Goal: Transaction & Acquisition: Purchase product/service

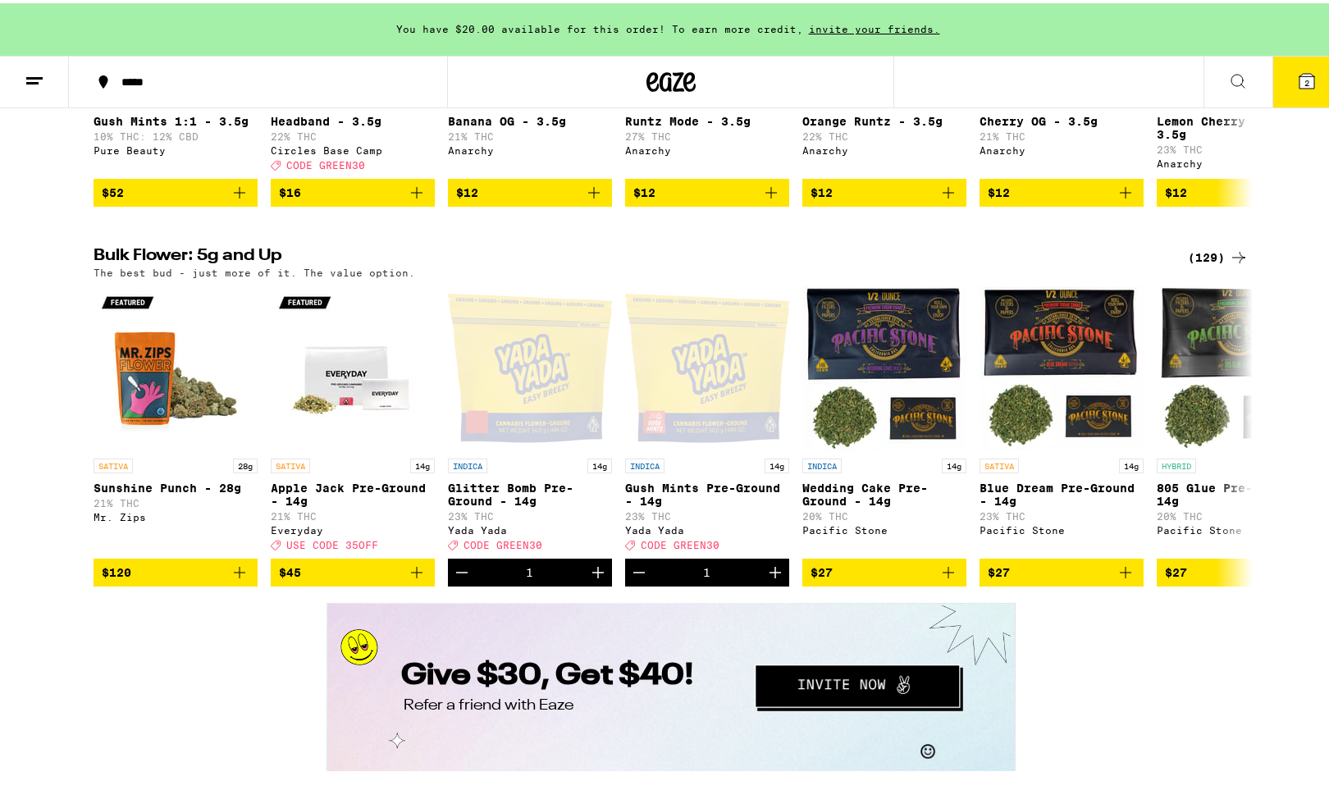
scroll to position [1969, 0]
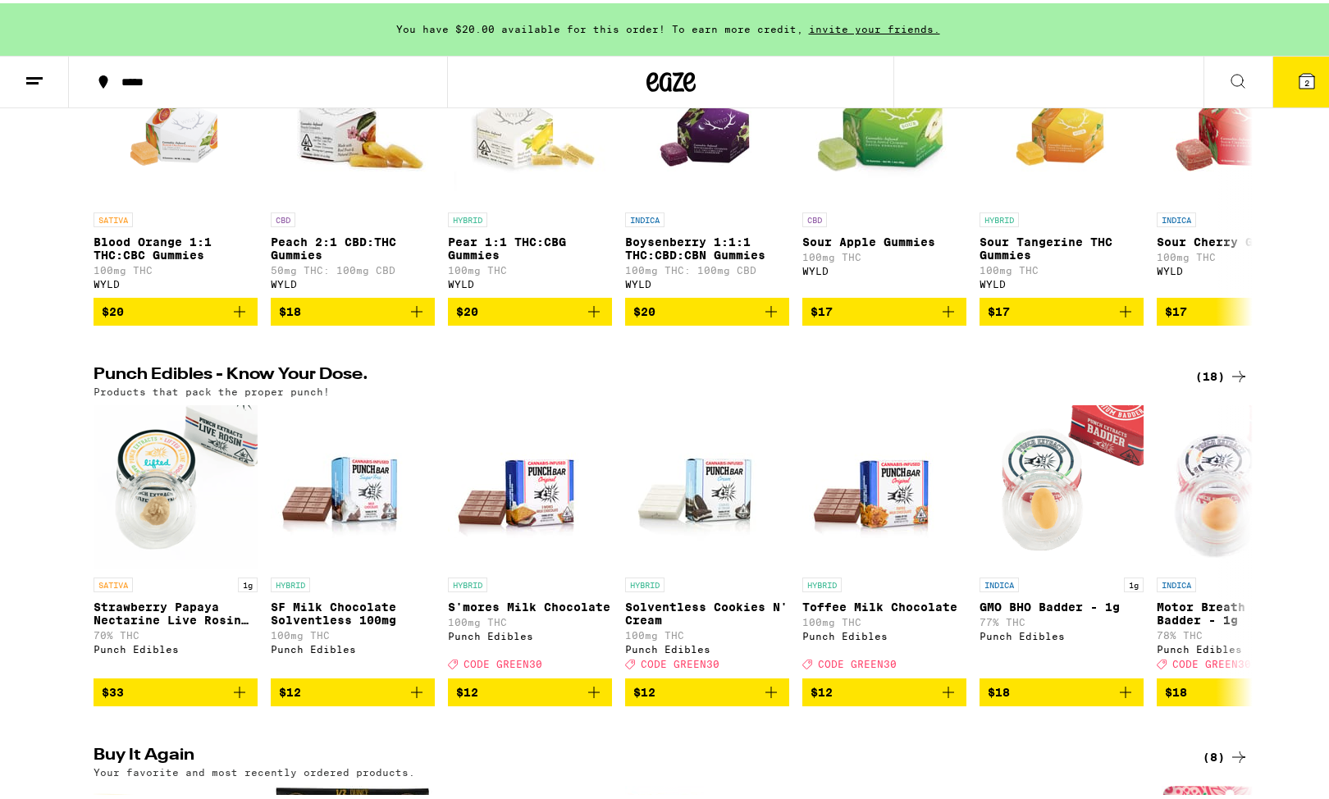
scroll to position [656, 0]
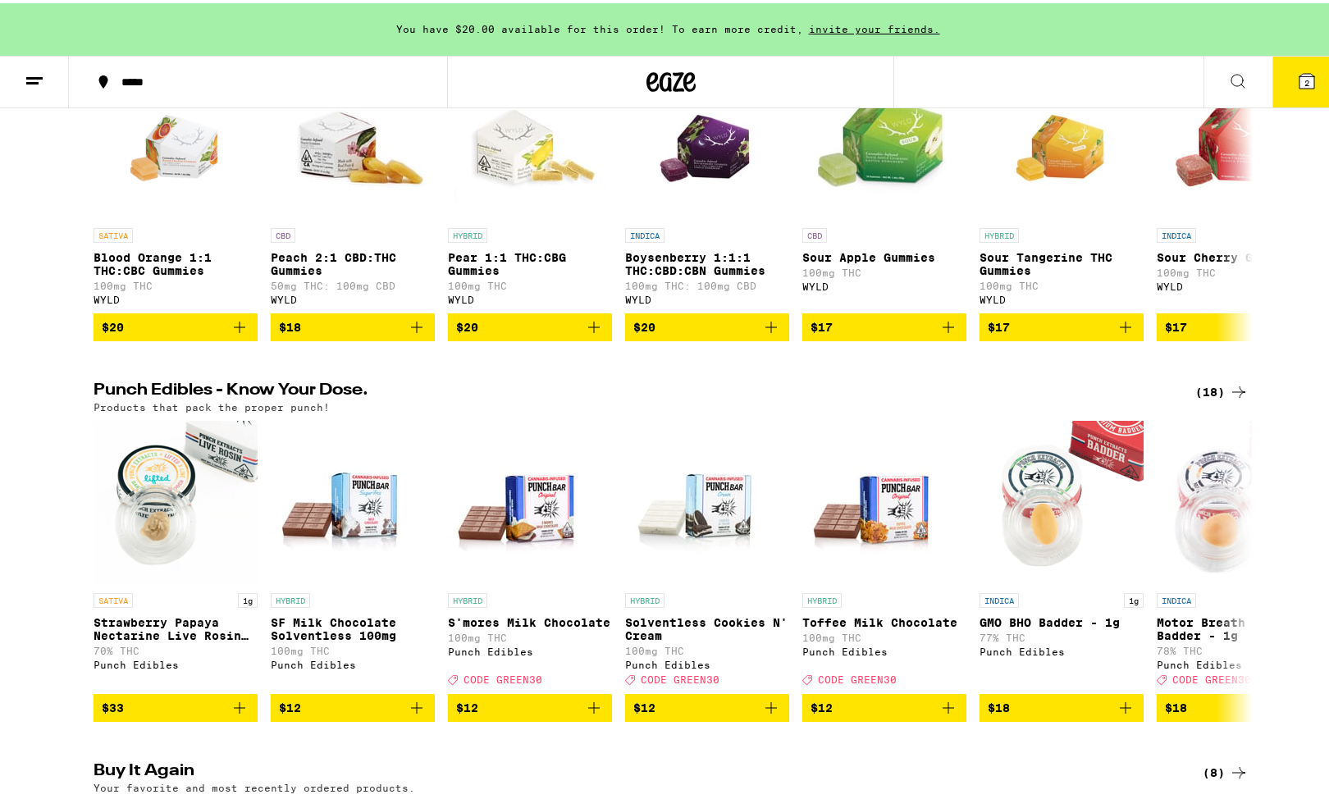
click at [1305, 85] on span "2" at bounding box center [1307, 80] width 5 height 10
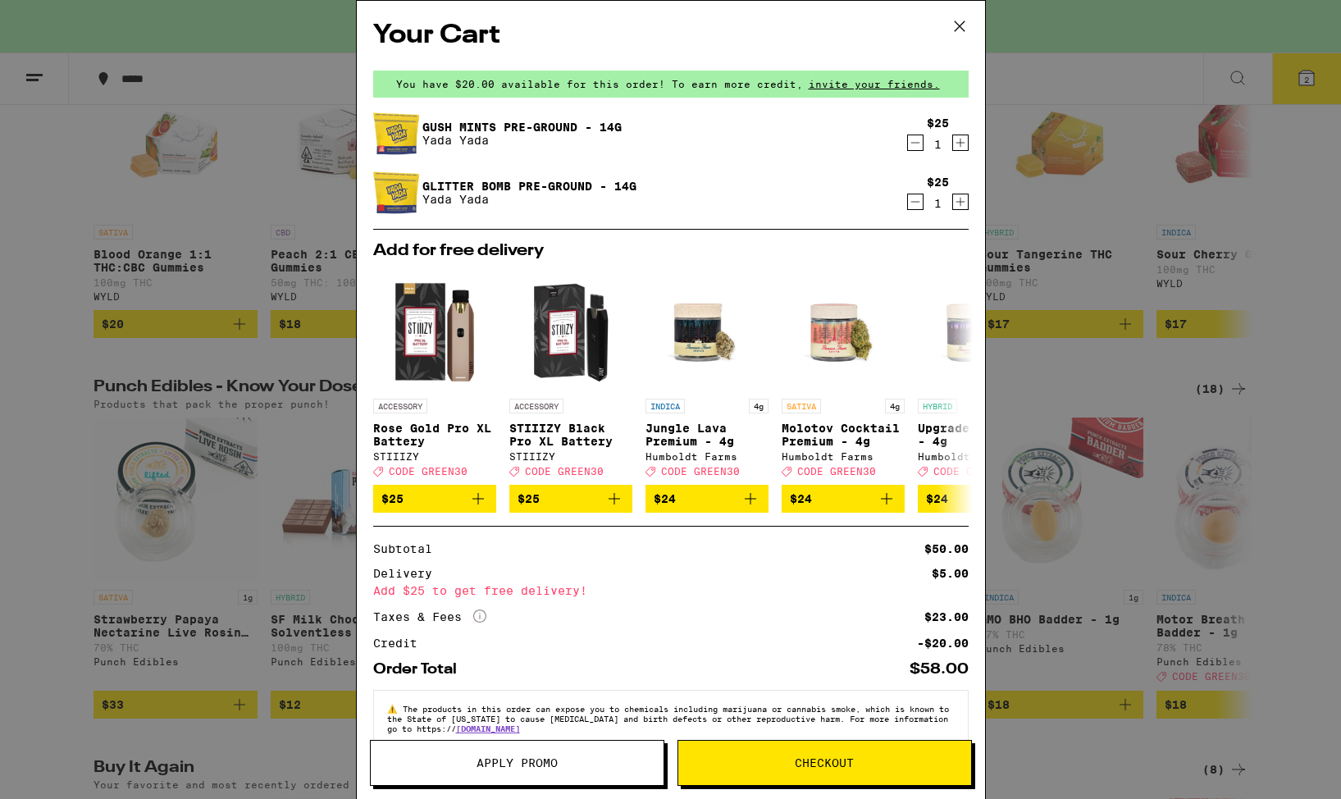
click at [956, 26] on icon at bounding box center [960, 26] width 25 height 25
